Goal: Transaction & Acquisition: Purchase product/service

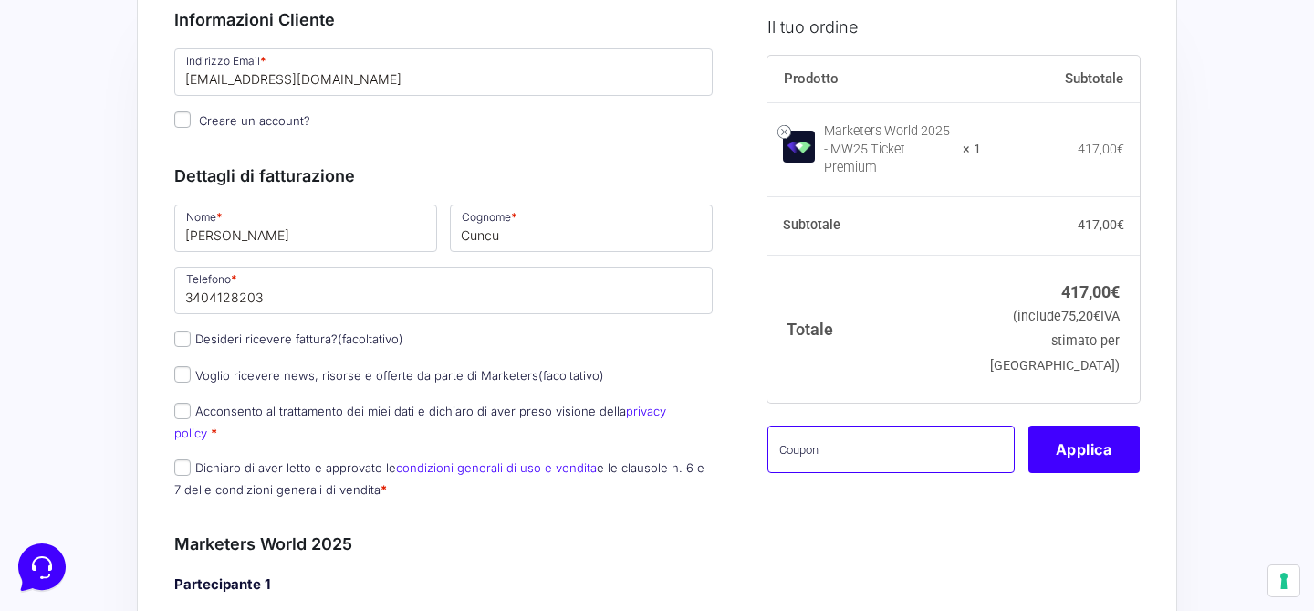
click at [866, 443] on input "text" at bounding box center [891, 447] width 247 height 47
paste input "MARICAMW25"
type input "MARICAMW25"
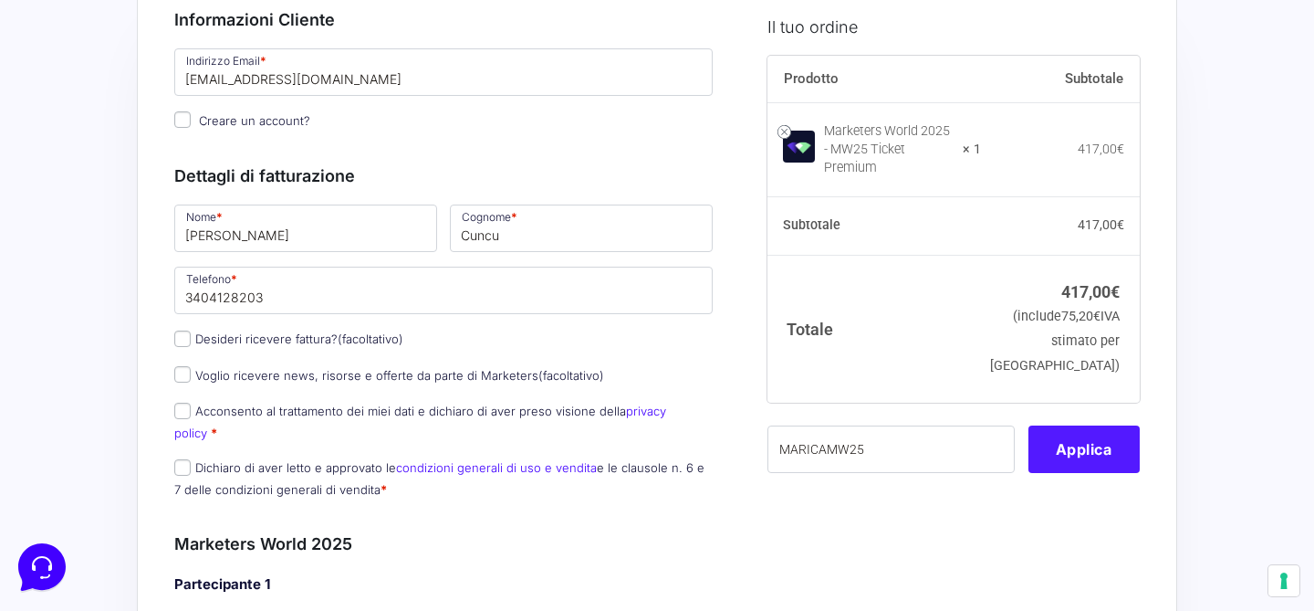
click at [1109, 442] on button "Applica" at bounding box center [1084, 447] width 111 height 47
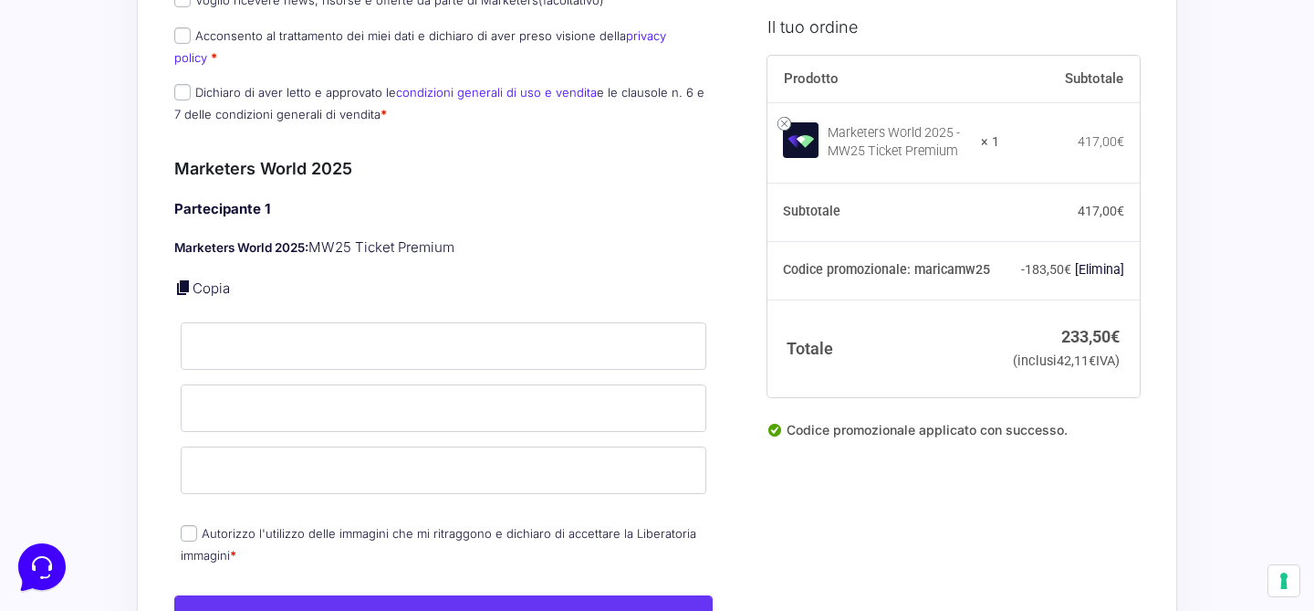
scroll to position [487, 0]
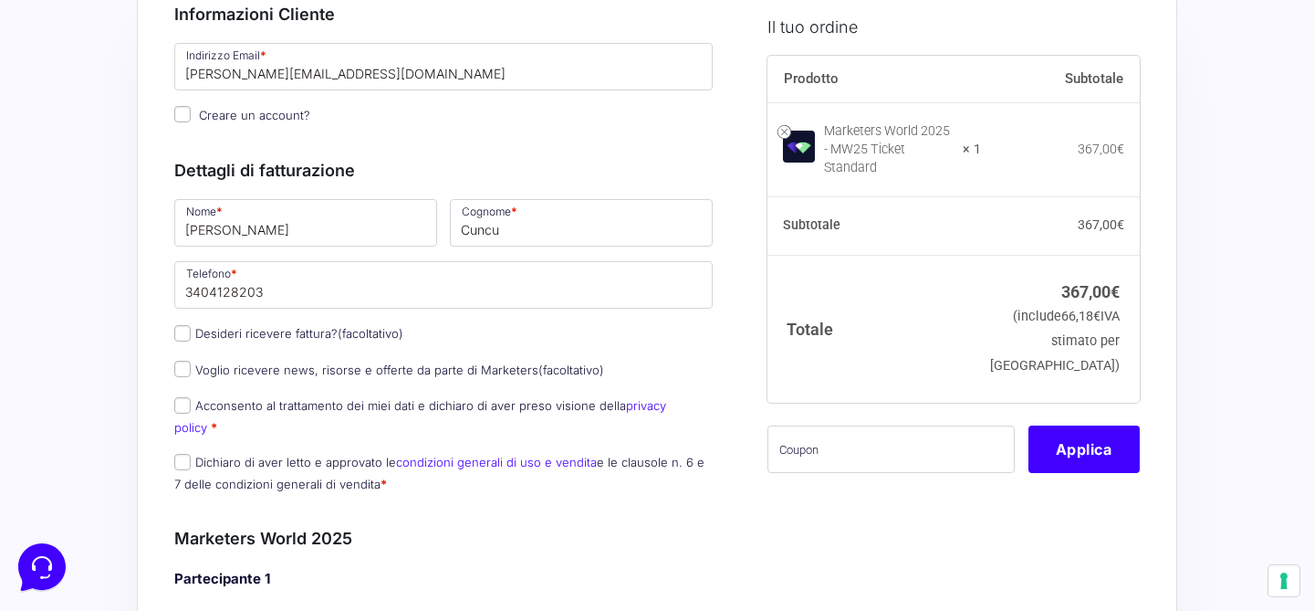
scroll to position [147, 0]
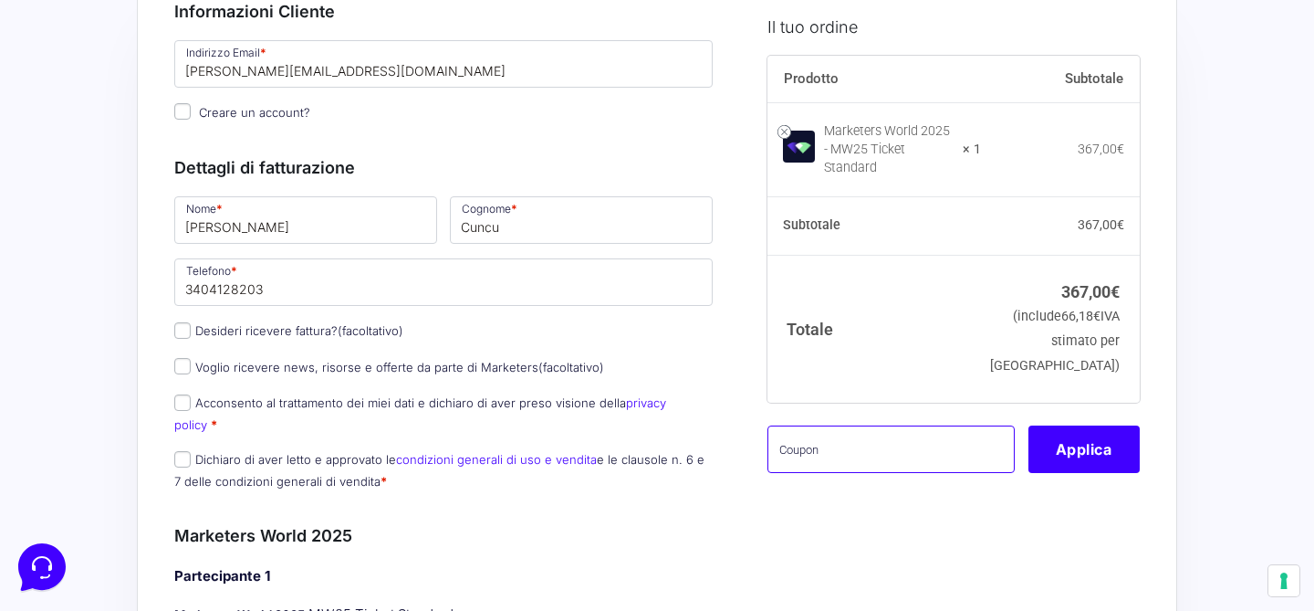
click at [866, 436] on input "text" at bounding box center [891, 447] width 247 height 47
paste input "MARICAMW25"
type input "MARICAMW25"
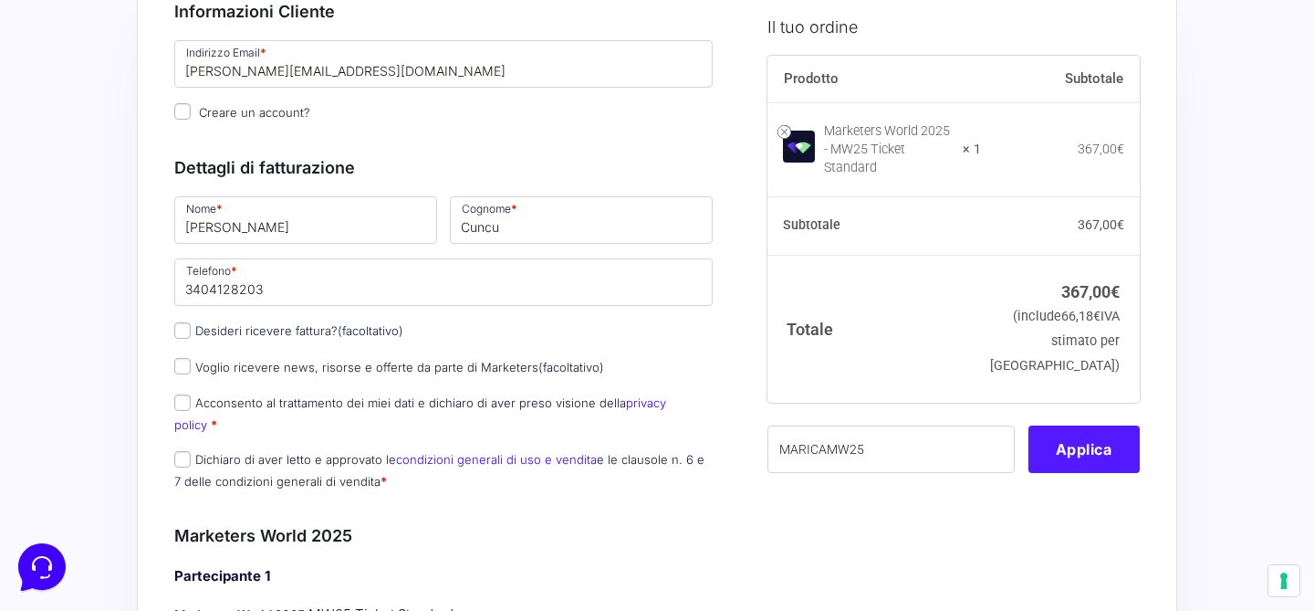
click at [1098, 449] on button "Applica" at bounding box center [1084, 447] width 111 height 47
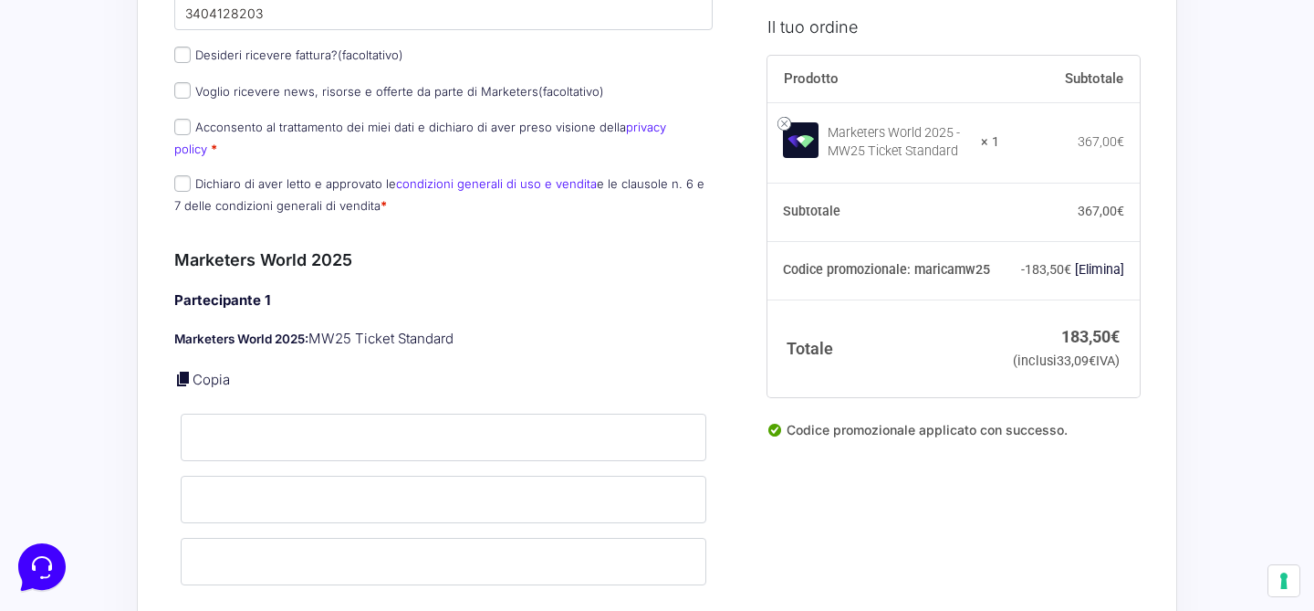
scroll to position [463, 0]
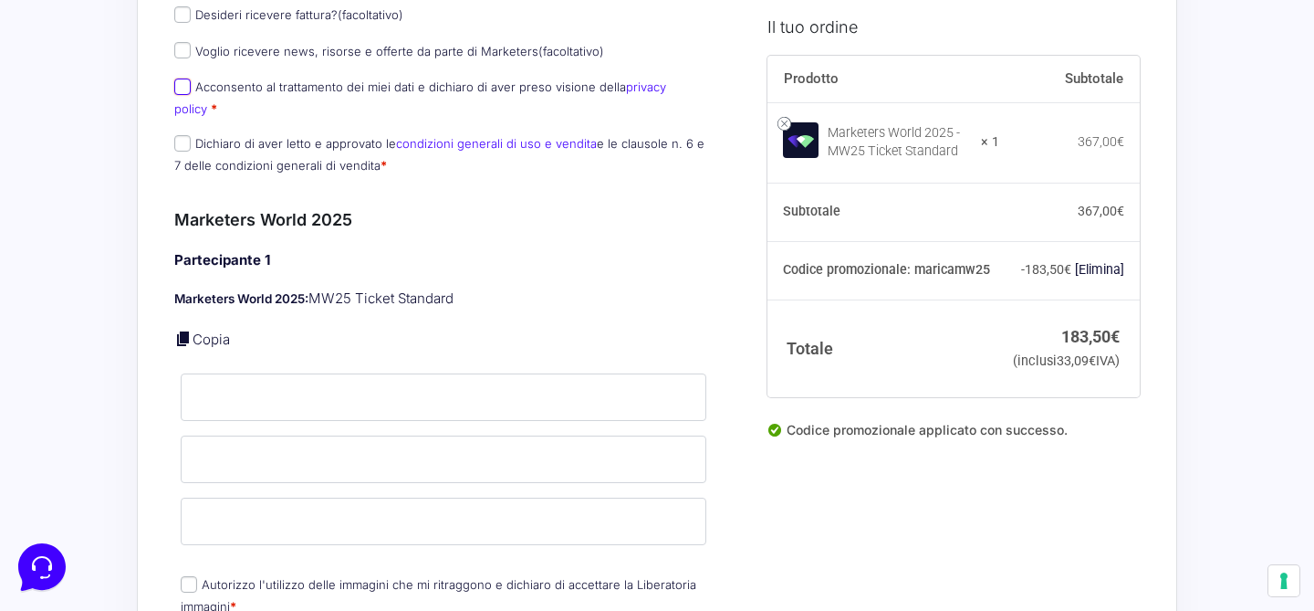
click at [183, 89] on input "Acconsento al trattamento dei miei dati e dichiaro di aver preso visione della …" at bounding box center [182, 87] width 16 height 16
checkbox input "true"
click at [180, 135] on input "Dichiaro di aver letto e approvato le condizioni generali di uso e vendita e le…" at bounding box center [182, 143] width 16 height 16
checkbox input "true"
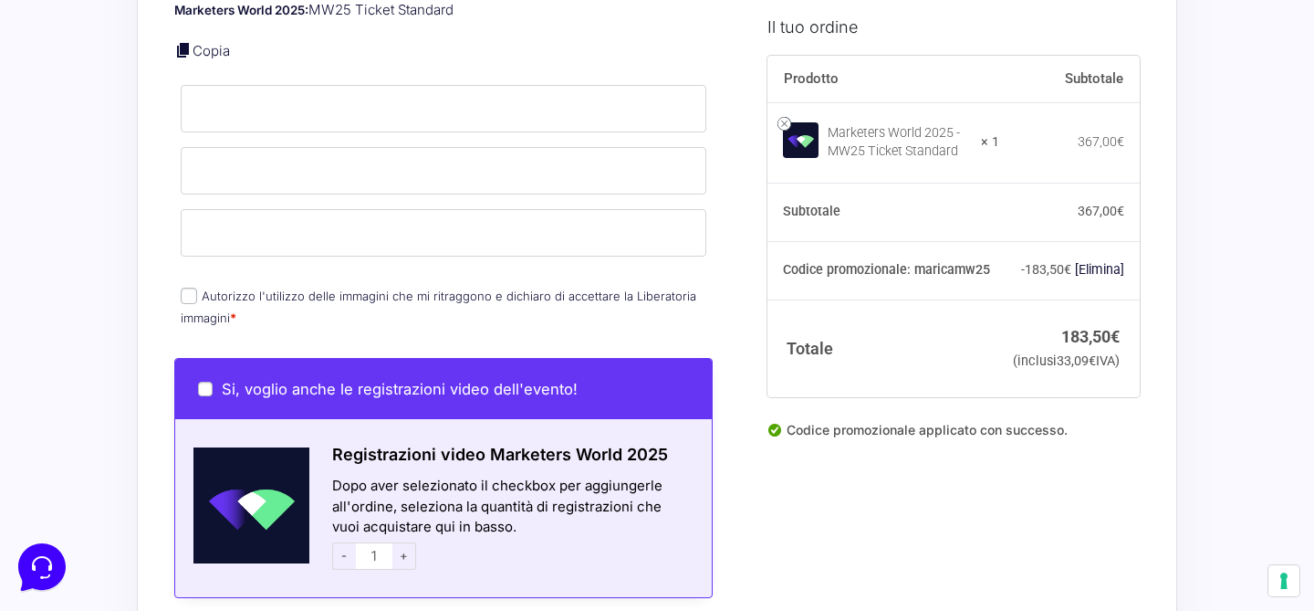
scroll to position [763, 0]
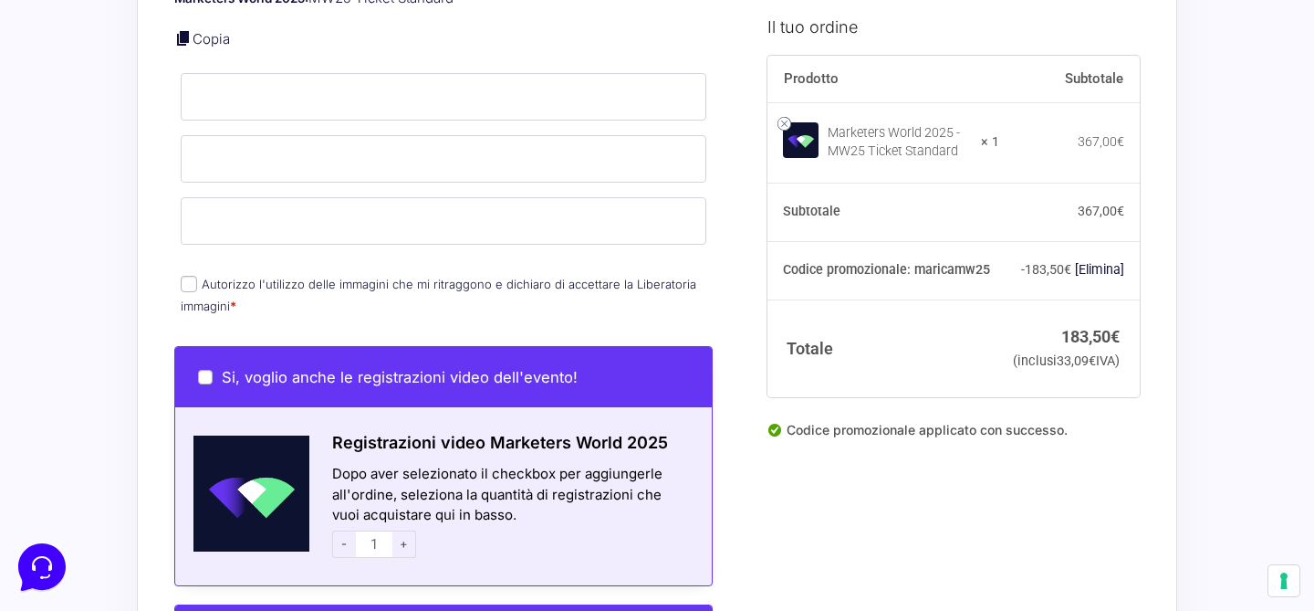
click at [184, 276] on input "Autorizzo l'utilizzo delle immagini che mi ritraggono e dichiaro di accettare l…" at bounding box center [189, 284] width 16 height 16
checkbox input "true"
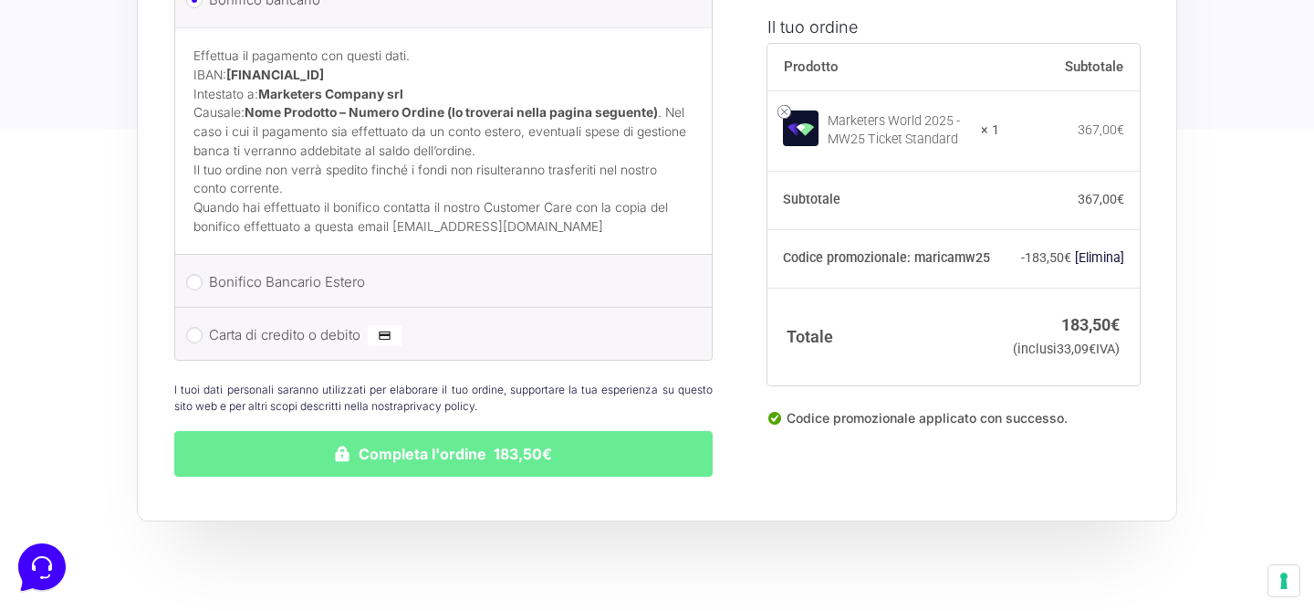
scroll to position [1827, 0]
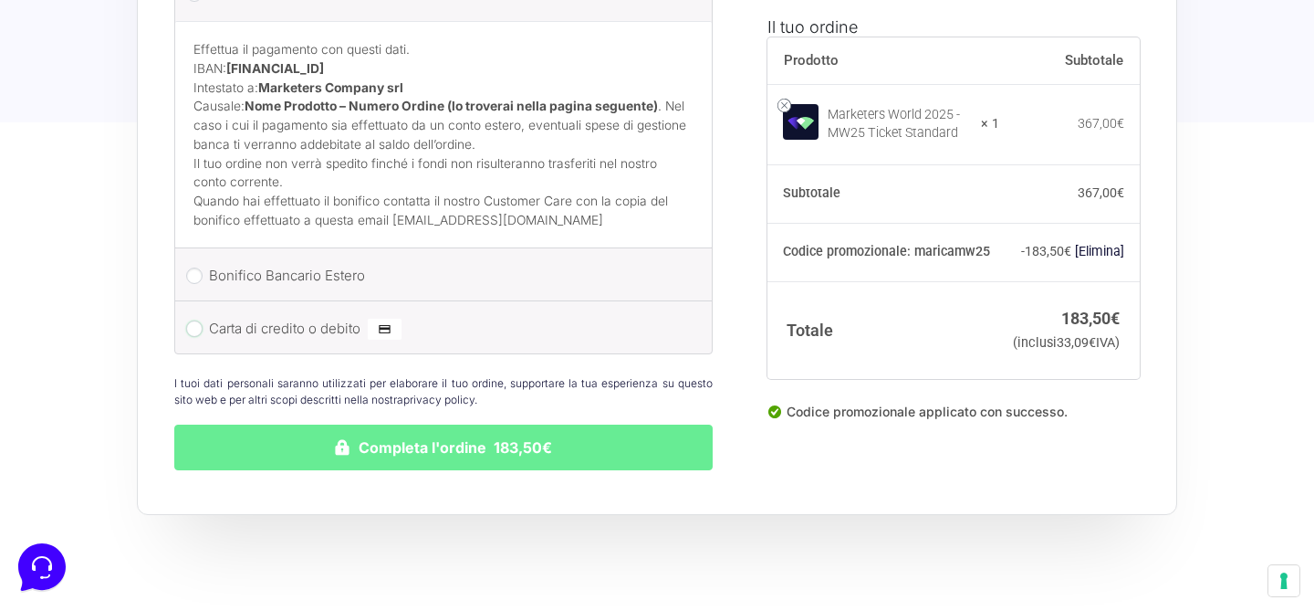
click at [192, 320] on input "Carta di credito o debito" at bounding box center [194, 328] width 16 height 16
radio input "true"
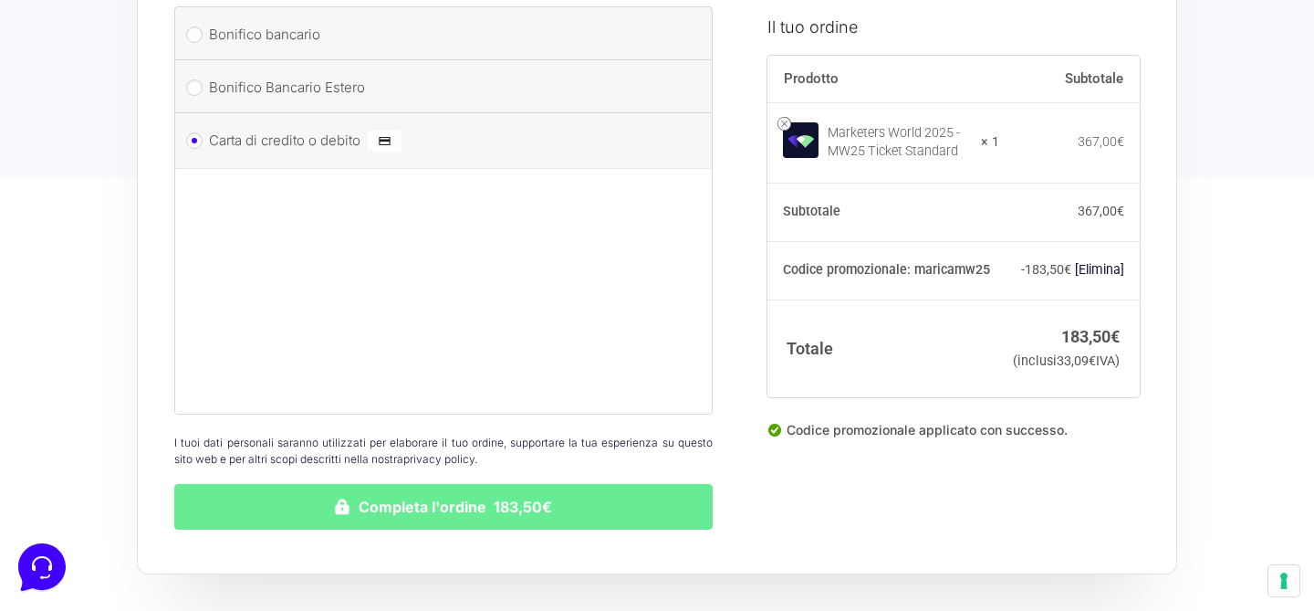
scroll to position [1826, 0]
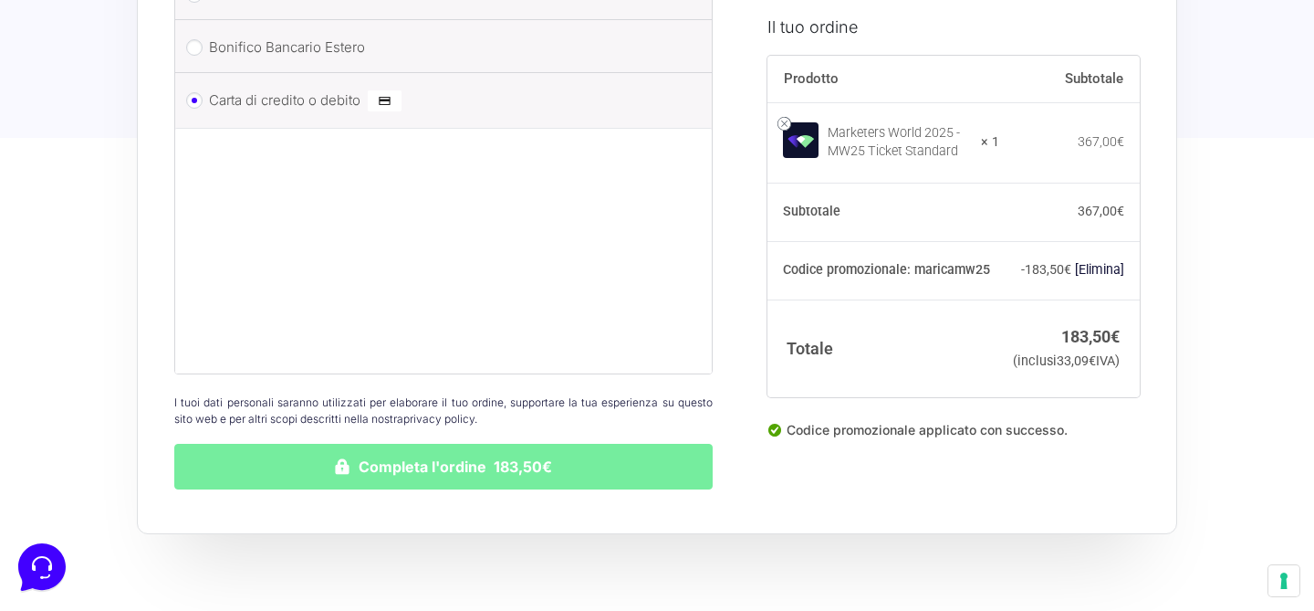
click at [642, 458] on button "Completa l'ordine 183,50€" at bounding box center [443, 467] width 539 height 46
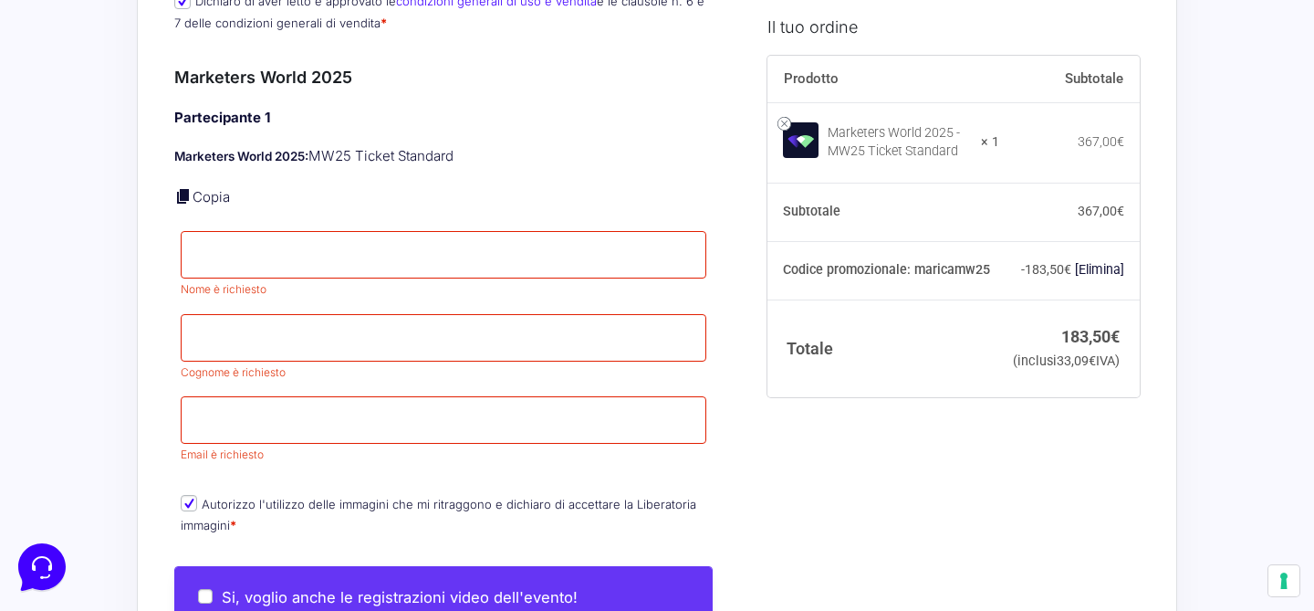
scroll to position [760, 0]
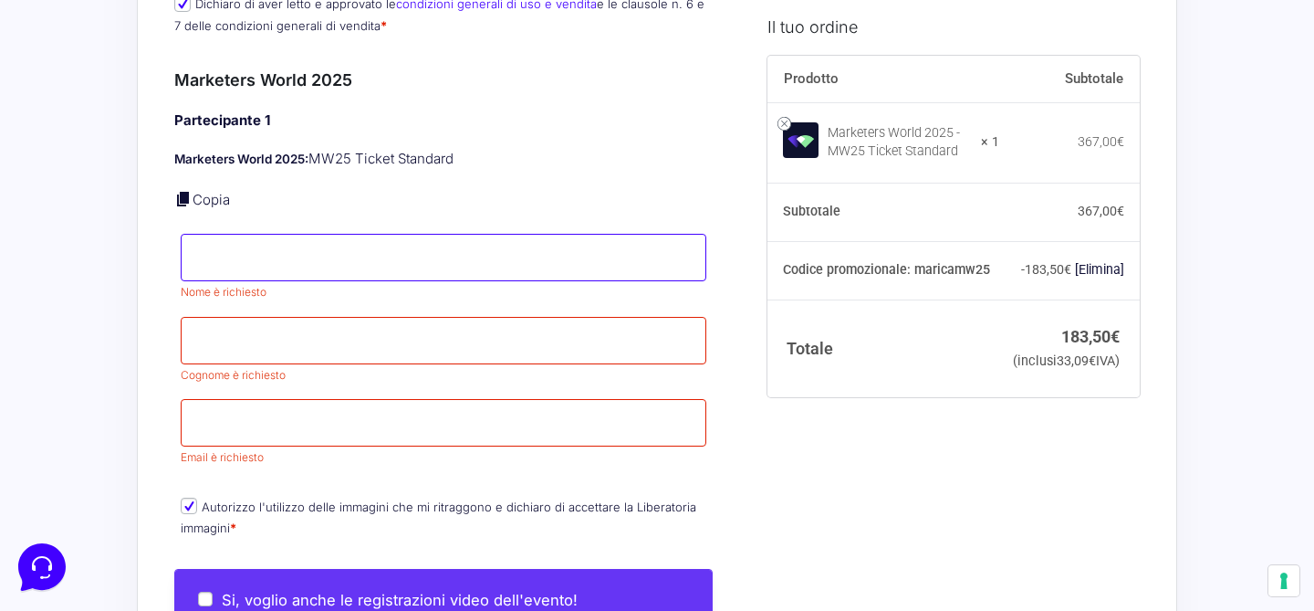
click at [283, 235] on input "Nome *" at bounding box center [444, 257] width 526 height 47
type input "[PERSON_NAME]"
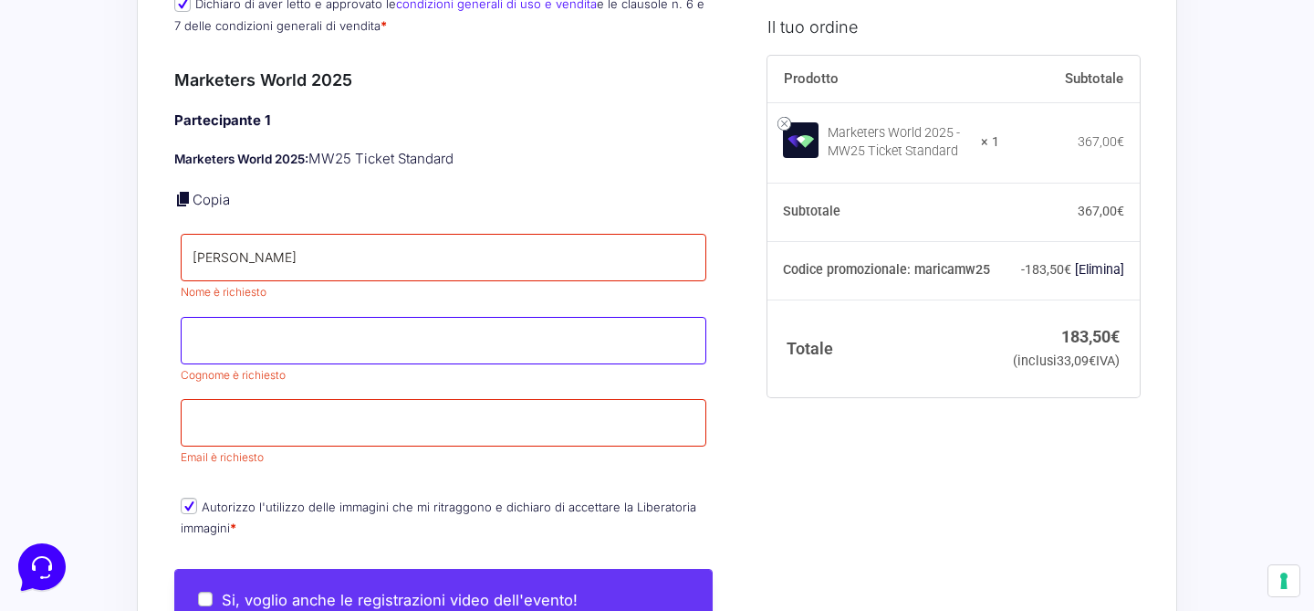
type input "Cuncu"
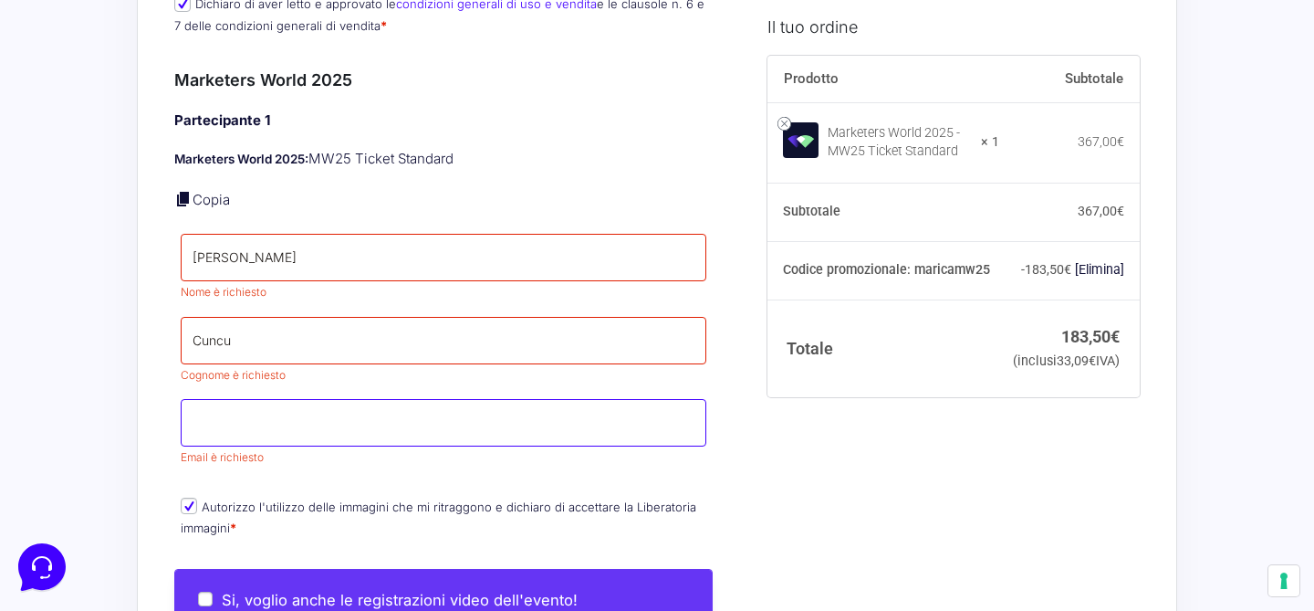
type input "[EMAIL_ADDRESS][DOMAIN_NAME]"
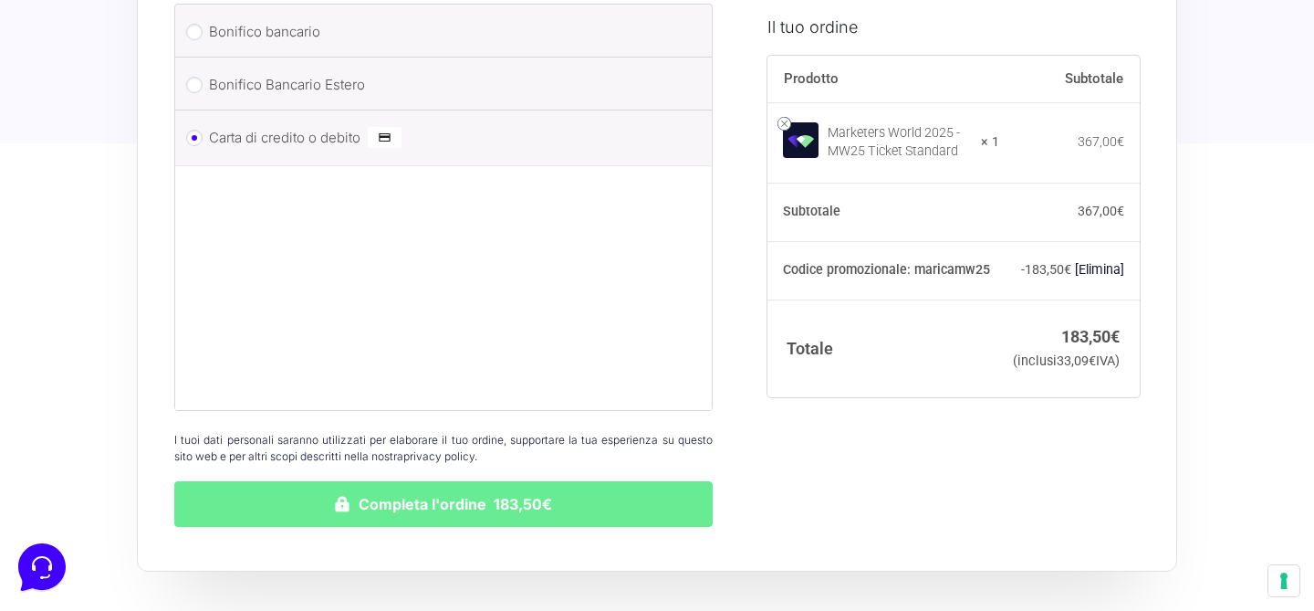
scroll to position [2022, 0]
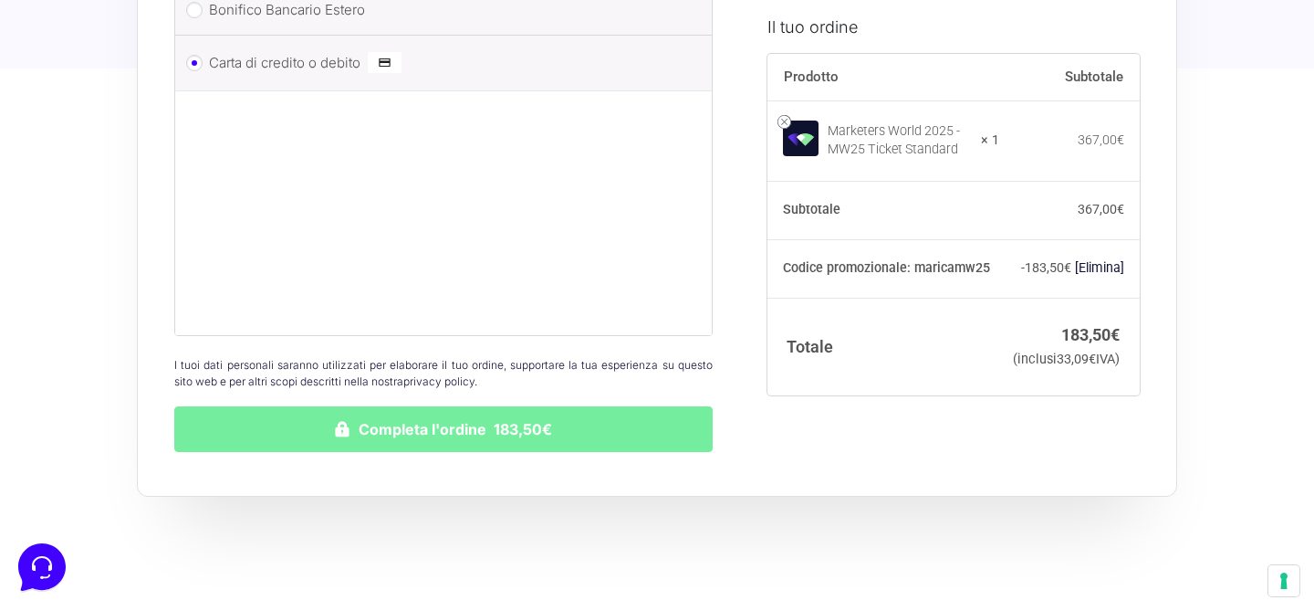
click at [540, 424] on button "Completa l'ordine 183,50€" at bounding box center [443, 429] width 539 height 46
